Goal: Information Seeking & Learning: Learn about a topic

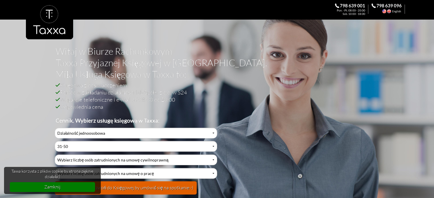
select select "0"
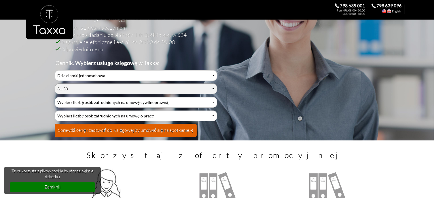
click at [212, 88] on select "Wybierz liczbę księgowanych dokumentów w miesiącu 0-1 2-3 4-5 6-10 11-20 21-30 …" at bounding box center [136, 89] width 162 height 11
click at [55, 84] on select "Wybierz liczbę księgowanych dokumentów w miesiącu 0-1 2-3 4-5 6-10 11-20 21-30 …" at bounding box center [136, 89] width 162 height 11
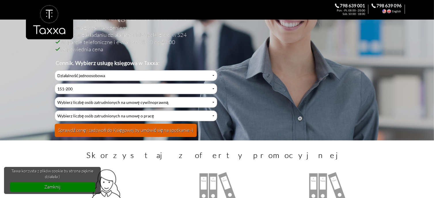
click at [104, 132] on button "Sprawdź cenę i zadzwoń do Księgowej by umówić się na spotkanie:-)" at bounding box center [126, 130] width 142 height 13
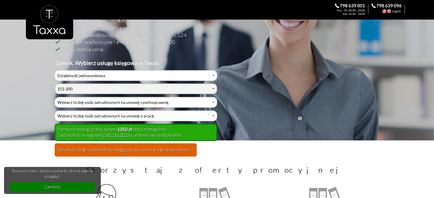
click at [212, 87] on select "Wybierz liczbę księgowanych dokumentów w miesiącu 0-1 2-3 4-5 6-10 11-20 21-30 …" at bounding box center [136, 89] width 162 height 11
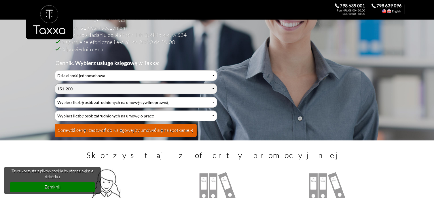
click at [55, 84] on select "Wybierz liczbę księgowanych dokumentów w miesiącu 0-1 2-3 4-5 6-10 11-20 21-30 …" at bounding box center [136, 89] width 162 height 11
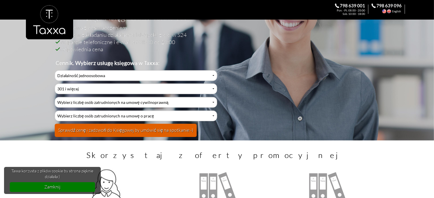
click at [120, 130] on button "Sprawdź cenę i zadzwoń do Księgowej by umówić się na spotkanie:-)" at bounding box center [126, 130] width 142 height 13
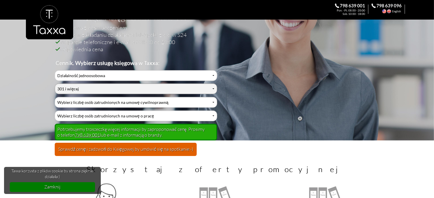
click at [212, 88] on select "Wybierz liczbę księgowanych dokumentów w miesiącu 0-1 2-3 4-5 6-10 11-20 21-30 …" at bounding box center [136, 89] width 162 height 11
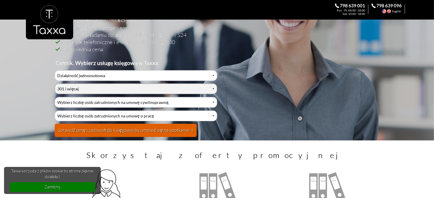
select select "12"
click at [55, 84] on select "Wybierz liczbę księgowanych dokumentów w miesiącu 0-1 2-3 4-5 6-10 11-20 21-30 …" at bounding box center [136, 89] width 162 height 11
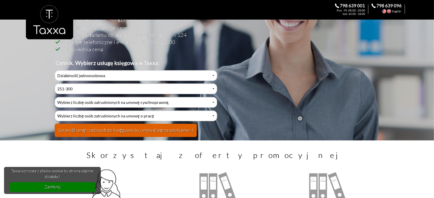
click at [182, 128] on button "Sprawdź cenę i zadzwoń do Księgowej by umówić się na spotkanie:-)" at bounding box center [126, 130] width 142 height 13
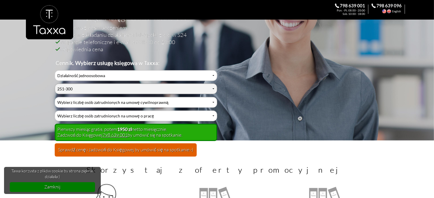
click at [215, 86] on select "Wybierz liczbę księgowanych dokumentów w miesiącu 0-1 2-3 4-5 6-10 11-20 21-30 …" at bounding box center [136, 89] width 162 height 11
